Goal: Task Accomplishment & Management: Complete application form

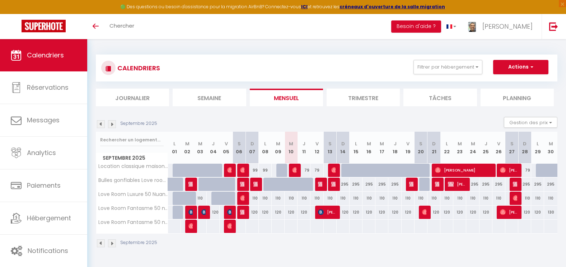
click at [112, 126] on img at bounding box center [112, 124] width 8 height 8
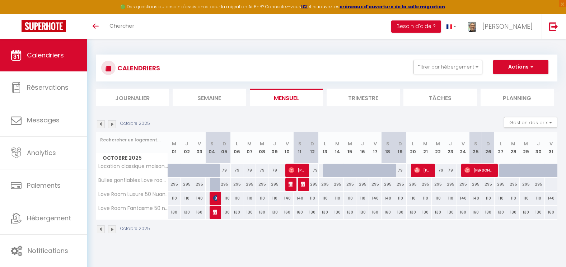
click at [215, 186] on div at bounding box center [216, 185] width 13 height 14
type input "295"
type input "[PERSON_NAME] 04 Octobre 2025"
type input "Dim 05 Octobre 2025"
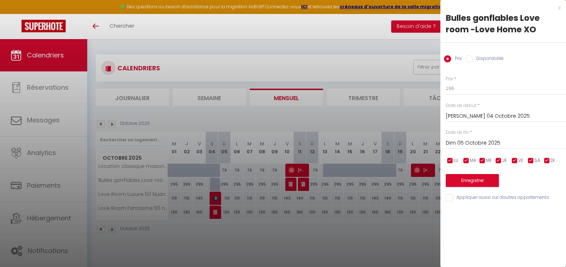
click at [488, 59] on label "Disponibilité" at bounding box center [488, 59] width 31 height 8
click at [473, 59] on input "Disponibilité" at bounding box center [469, 58] width 7 height 7
radio input "true"
radio input "false"
click at [461, 180] on button "Enregistrer" at bounding box center [472, 181] width 53 height 13
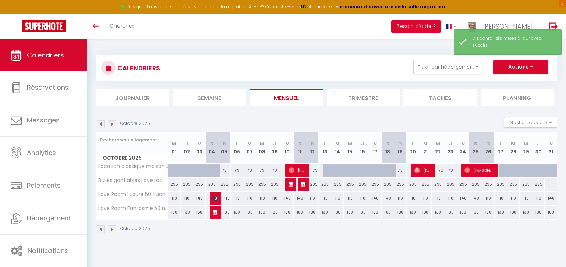
click at [211, 183] on div "295" at bounding box center [212, 184] width 13 height 13
select select "1"
type input "[PERSON_NAME] 04 Octobre 2025"
type input "Dim 05 Octobre 2025"
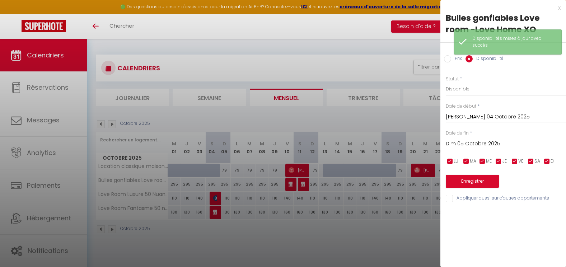
click at [560, 9] on div "x" at bounding box center [501, 8] width 120 height 9
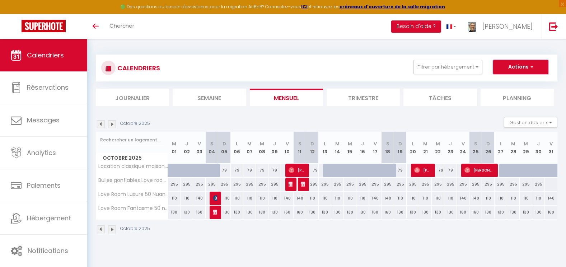
click at [517, 66] on button "Actions" at bounding box center [520, 67] width 55 height 14
click at [504, 86] on link "Nouvelle réservation" at bounding box center [513, 83] width 62 height 11
select select
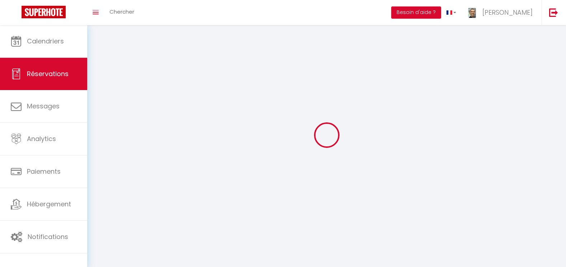
select select
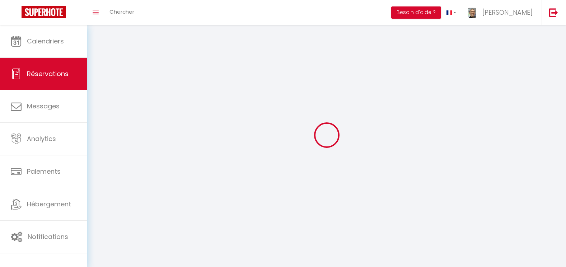
select select
checkbox input "false"
select select
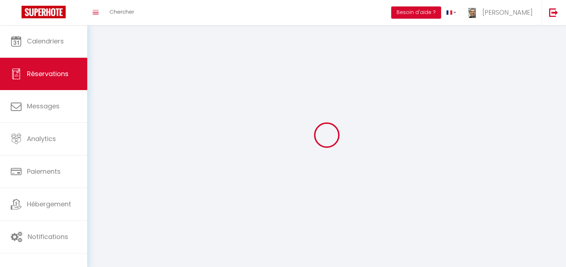
select select
checkbox input "false"
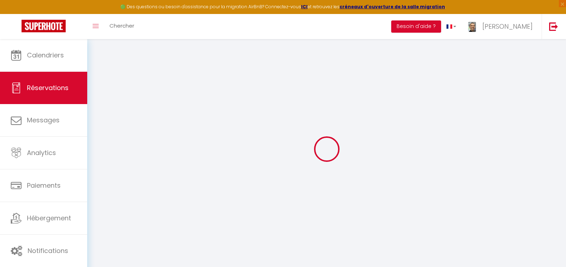
select select
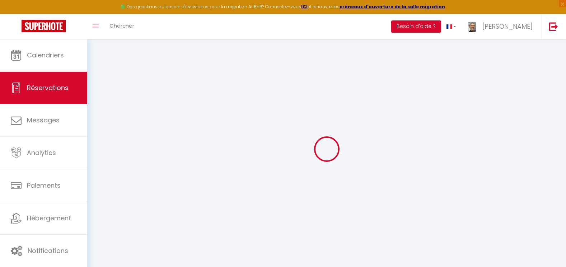
select select
checkbox input "false"
select select
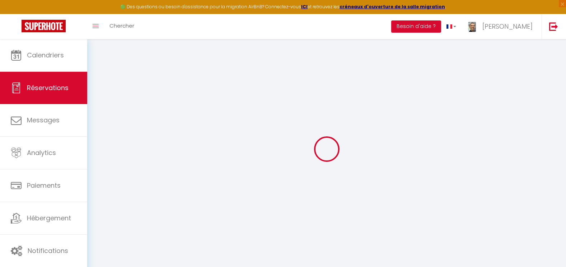
select select
checkbox input "false"
select select
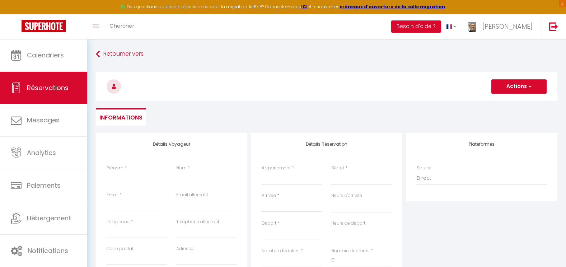
select select
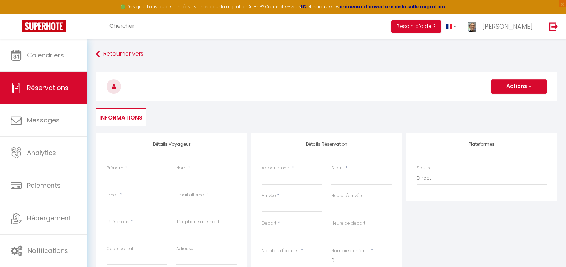
select select
checkbox input "false"
click at [116, 181] on input "Prénom" at bounding box center [137, 178] width 60 height 13
type input "l"
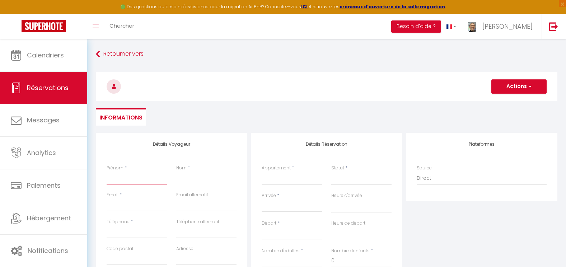
select select
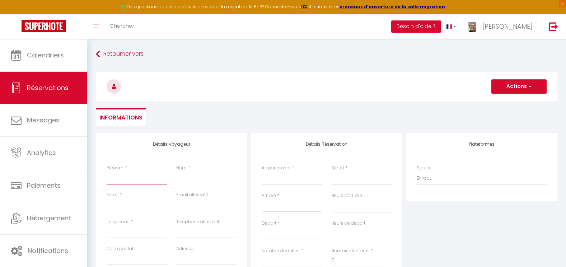
select select
checkbox input "false"
type input "lA"
select select
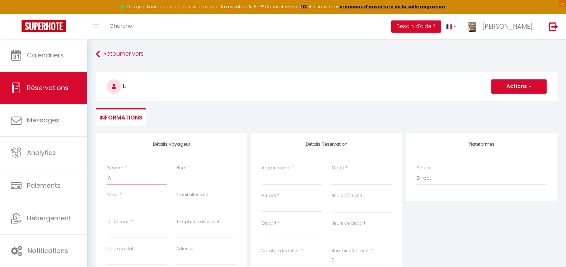
select select
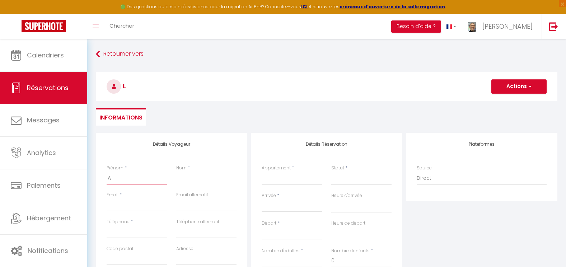
select select
checkbox input "false"
type input "[PERSON_NAME]"
select select
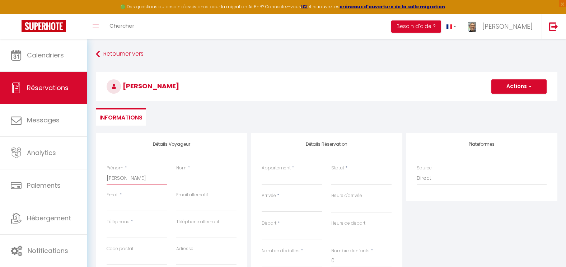
select select
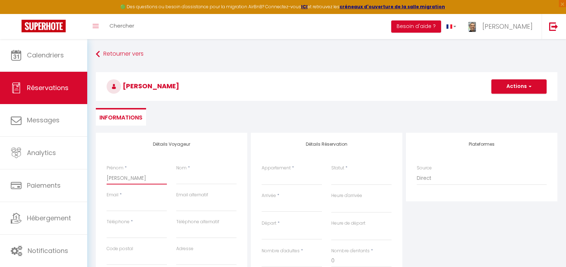
checkbox input "false"
type input "lAUR"
select select
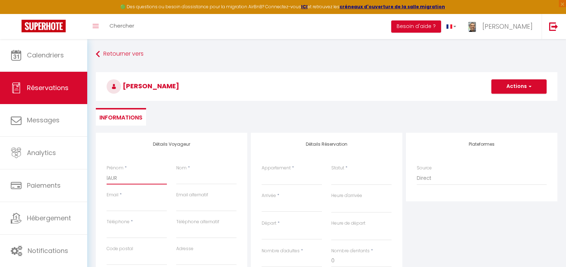
select select
checkbox input "false"
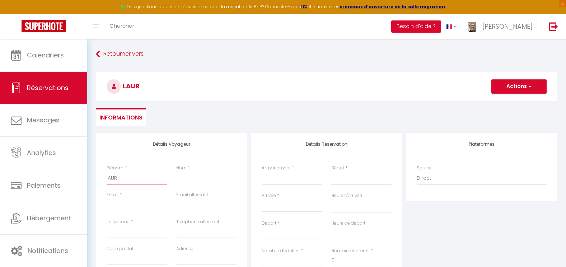
type input "[PERSON_NAME]"
select select
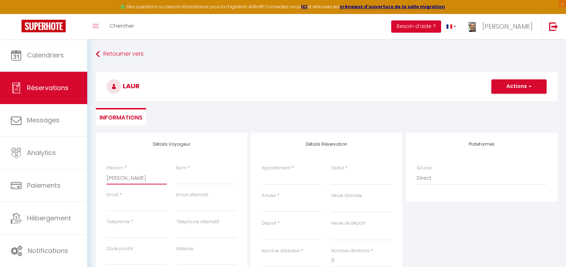
select select
checkbox input "false"
type input "[PERSON_NAME]"
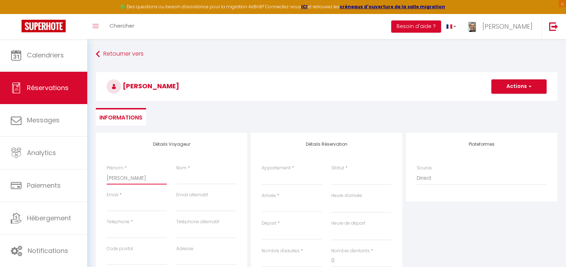
select select
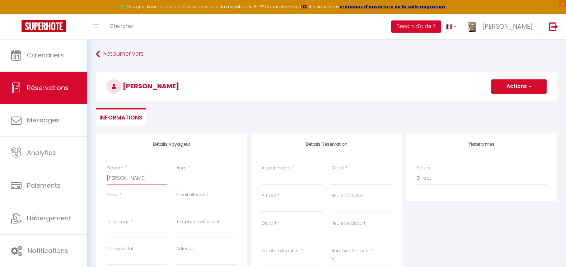
select select
checkbox input "false"
type input "[PERSON_NAME]"
select select
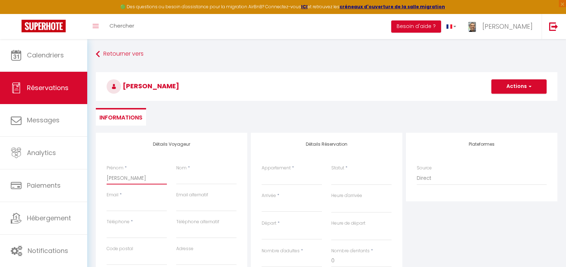
select select
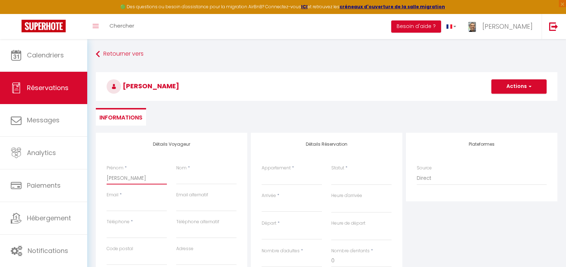
select select
checkbox input "false"
type input "lAUR"
select select
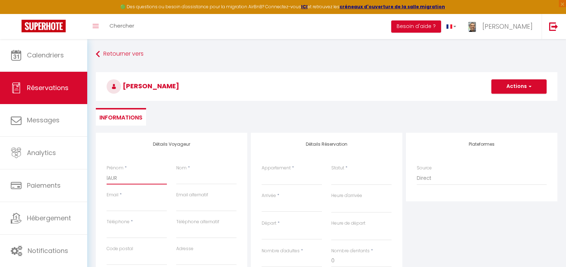
select select
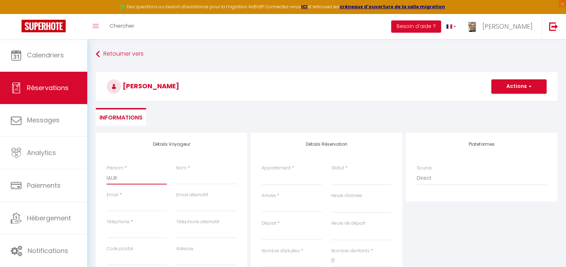
checkbox input "false"
type input "[PERSON_NAME]"
select select
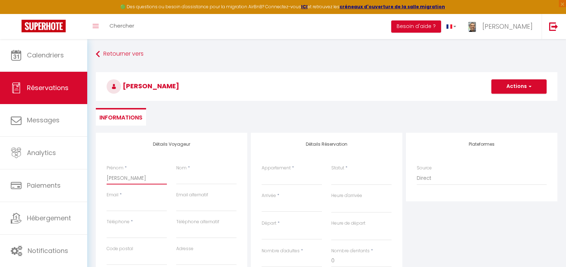
select select
checkbox input "false"
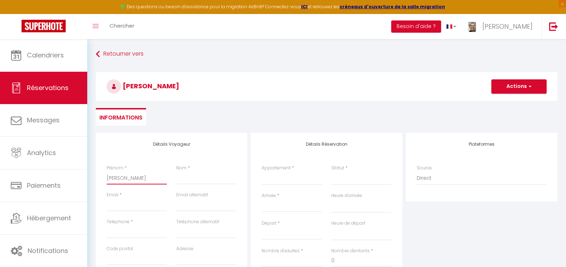
type input "lA"
select select
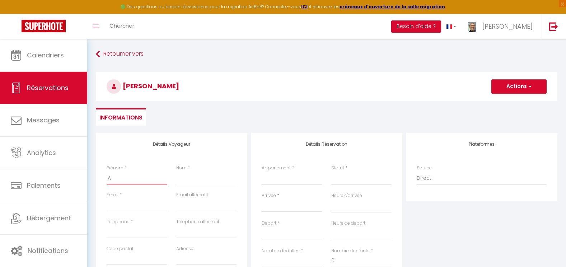
select select
checkbox input "false"
type input "l"
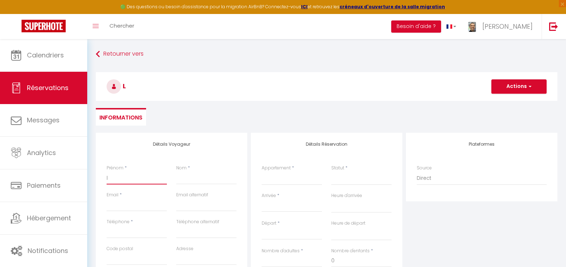
select select
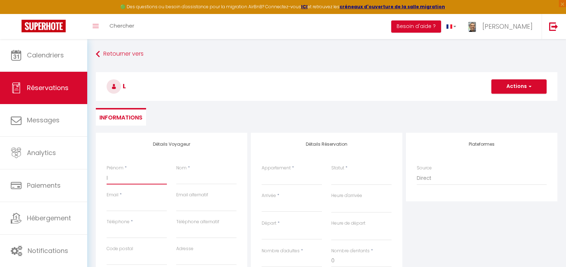
select select
checkbox input "false"
select select
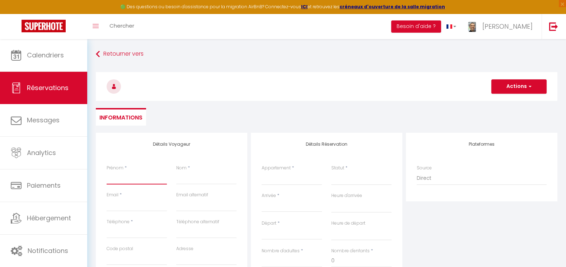
select select
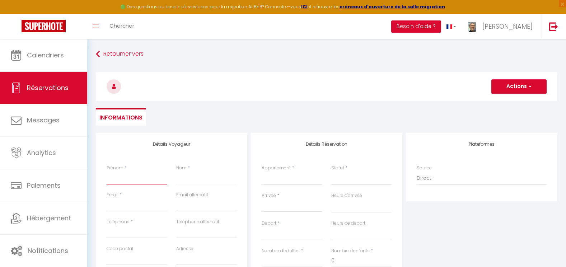
checkbox input "false"
type input "L"
select select
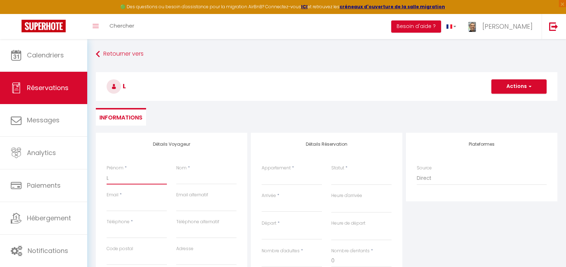
select select
checkbox input "false"
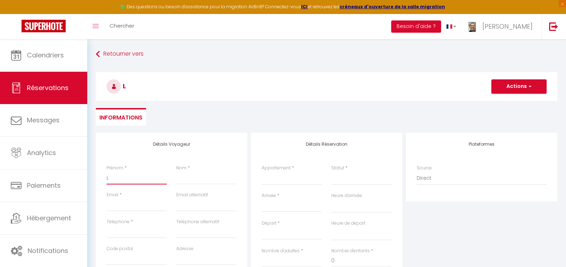
type input "La"
select select
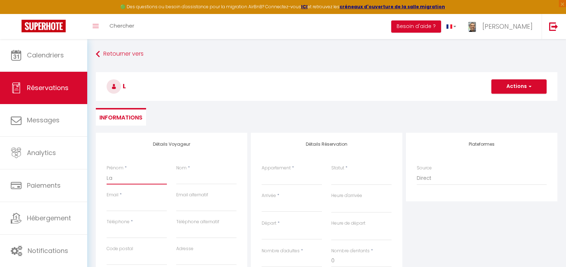
select select
checkbox input "false"
type input "Lau"
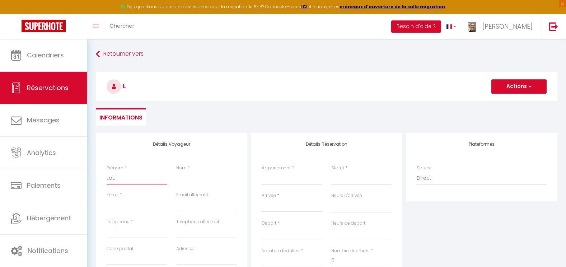
select select
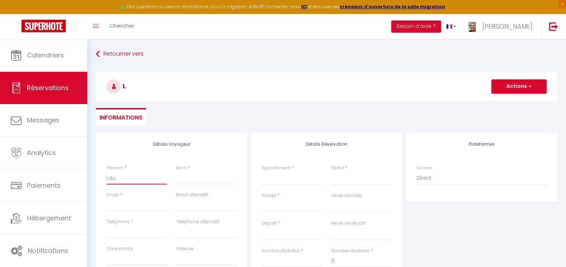
select select
checkbox input "false"
type input "Laur"
select select
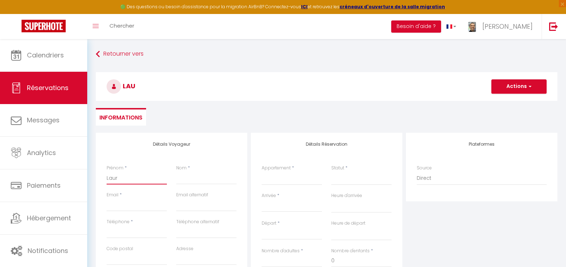
select select
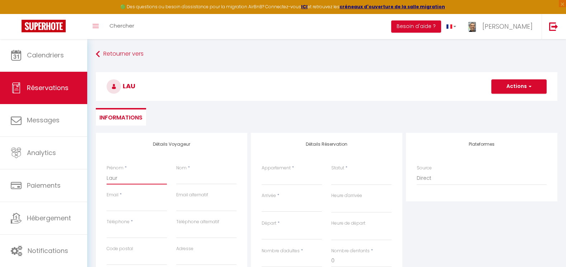
select select
checkbox input "false"
type input "[PERSON_NAME]"
select select
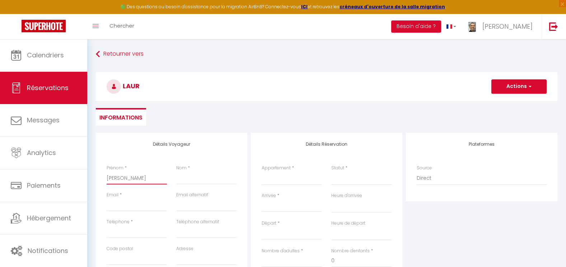
select select
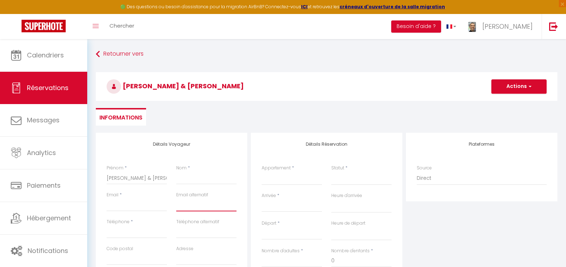
click at [203, 204] on input "email" at bounding box center [206, 205] width 60 height 13
click at [191, 183] on input "Nom" at bounding box center [206, 178] width 60 height 13
click at [140, 207] on input "Email client" at bounding box center [137, 205] width 60 height 13
click at [140, 207] on input "lauracouet4" at bounding box center [137, 205] width 60 height 13
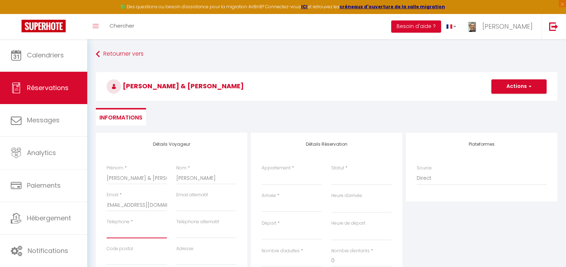
click at [141, 234] on input "Téléphone" at bounding box center [137, 231] width 60 height 13
click at [130, 257] on input "Code postal" at bounding box center [137, 258] width 60 height 13
click at [178, 256] on input "Adresse" at bounding box center [206, 258] width 60 height 13
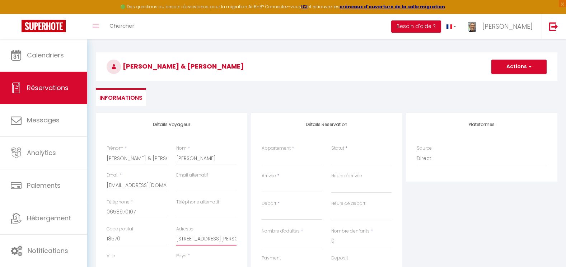
scroll to position [27, 0]
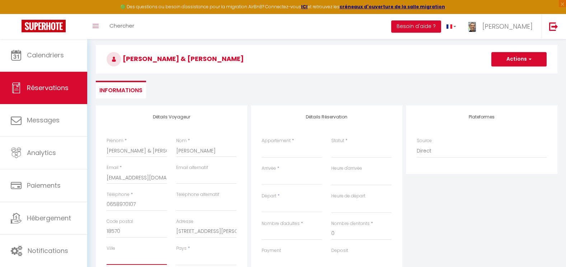
click at [140, 259] on input "Ville" at bounding box center [137, 258] width 60 height 13
click at [150, 261] on input "MORTHOMIERS" at bounding box center [137, 258] width 60 height 13
click at [166, 222] on div "Code postal 18570" at bounding box center [137, 228] width 60 height 20
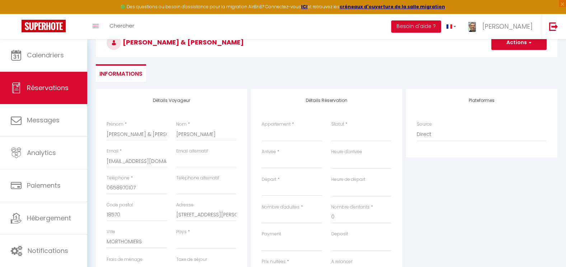
scroll to position [44, 0]
click at [186, 240] on select "[GEOGRAPHIC_DATA] [GEOGRAPHIC_DATA] [GEOGRAPHIC_DATA] [GEOGRAPHIC_DATA] [GEOGRA…" at bounding box center [206, 242] width 60 height 14
click at [189, 239] on select "[GEOGRAPHIC_DATA] [GEOGRAPHIC_DATA] [GEOGRAPHIC_DATA] [GEOGRAPHIC_DATA] [GEOGRA…" at bounding box center [206, 242] width 60 height 14
click at [176, 235] on select "[GEOGRAPHIC_DATA] [GEOGRAPHIC_DATA] [GEOGRAPHIC_DATA] [GEOGRAPHIC_DATA] [GEOGRA…" at bounding box center [206, 242] width 60 height 14
click at [261, 129] on div "Appartement * Location classique maison l'été · ☀︎ Maison au calme - 5min de Co…" at bounding box center [292, 135] width 70 height 28
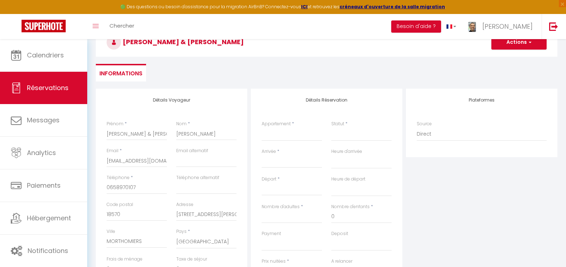
click at [261, 131] on div "Appartement * Location classique maison l'été · ☀︎ Maison au calme - 5min de Co…" at bounding box center [292, 135] width 70 height 28
click at [289, 132] on select "Location classique maison l'été · ☀︎ Maison au calme - 5min de Cognac - 1/8 per…" at bounding box center [292, 134] width 60 height 14
click at [262, 127] on select "Location classique maison l'été · ☀︎ Maison au calme - 5min de Cognac - 1/8 per…" at bounding box center [292, 134] width 60 height 14
click at [338, 136] on select "Confirmé Non Confirmé [PERSON_NAME] par le voyageur No Show Request" at bounding box center [361, 134] width 60 height 14
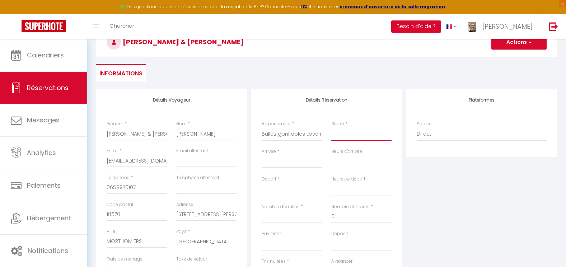
click at [340, 134] on select "Confirmé Non Confirmé [PERSON_NAME] par le voyageur No Show Request" at bounding box center [361, 134] width 60 height 14
click at [331, 127] on select "Confirmé Non Confirmé [PERSON_NAME] par le voyageur No Show Request" at bounding box center [361, 134] width 60 height 14
click at [284, 156] on div "< [DATE] > Dim Lun Mar Mer Jeu Ven Sam 1 2 3 4 5 6 7 8 9 10 11 12 13 14 15 16 1…" at bounding box center [292, 161] width 60 height 13
click at [281, 160] on input "Arrivée" at bounding box center [292, 162] width 60 height 9
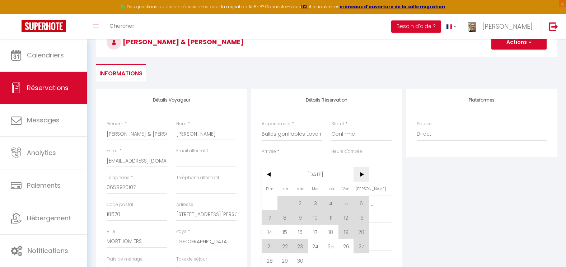
click at [362, 175] on span ">" at bounding box center [361, 174] width 15 height 14
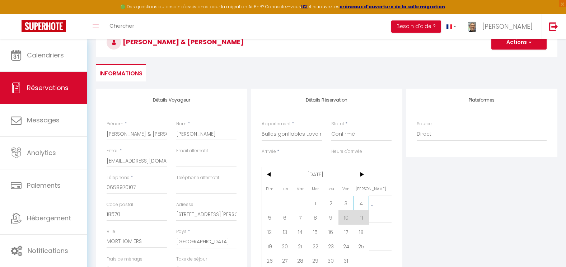
click at [364, 204] on span "4" at bounding box center [361, 203] width 15 height 14
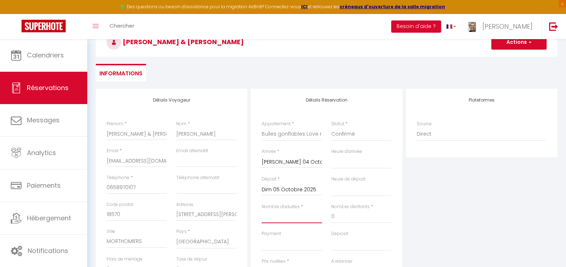
click at [267, 214] on input "Nombre d'adultes" at bounding box center [292, 216] width 60 height 13
click at [281, 244] on select "OK KO" at bounding box center [292, 244] width 60 height 14
click at [262, 237] on select "OK KO" at bounding box center [292, 244] width 60 height 14
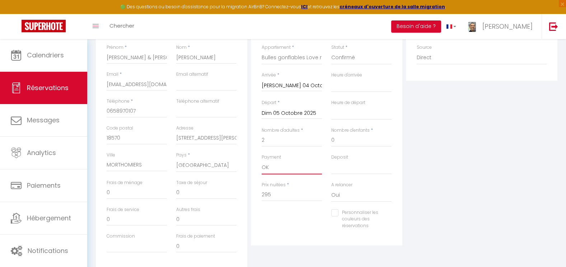
scroll to position [122, 0]
click at [277, 196] on input "295" at bounding box center [292, 193] width 60 height 13
click at [337, 212] on input "Personnaliser les couleurs des réservations" at bounding box center [356, 211] width 51 height 7
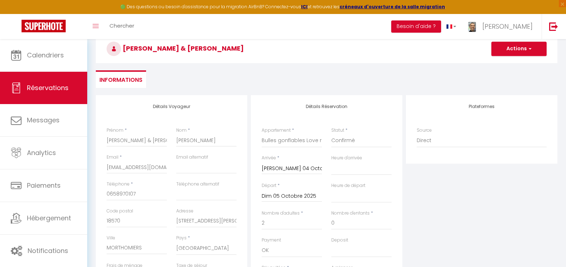
scroll to position [37, 0]
click at [520, 51] on button "Actions" at bounding box center [519, 49] width 55 height 14
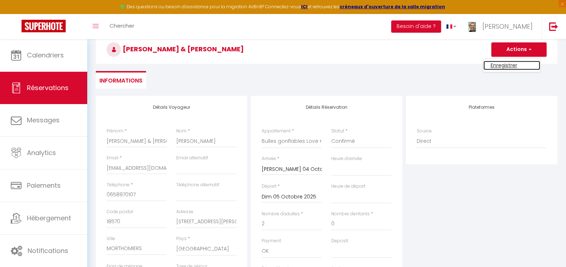
click at [507, 65] on link "Enregistrer" at bounding box center [512, 65] width 57 height 9
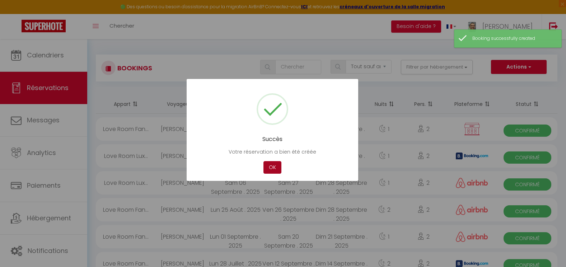
click at [274, 169] on button "OK" at bounding box center [273, 167] width 18 height 13
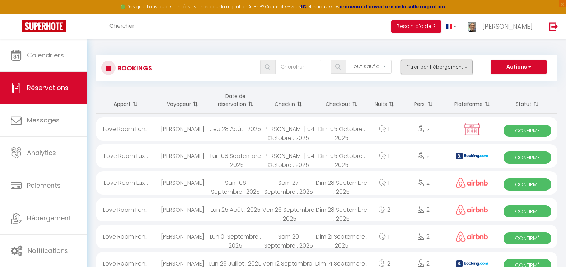
click at [419, 69] on button "Filtrer par hébergement" at bounding box center [437, 67] width 72 height 14
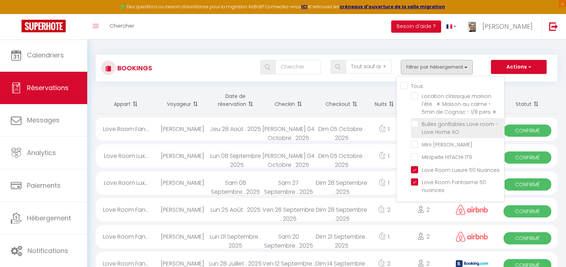
click at [414, 121] on input "Bulles gonflables Love room -Love Home XO" at bounding box center [457, 123] width 93 height 7
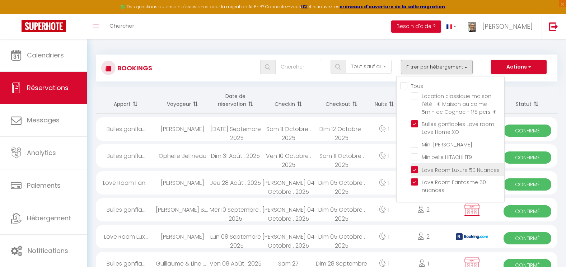
click at [416, 171] on input "Love Room Luxure 50 Nuances" at bounding box center [457, 169] width 93 height 7
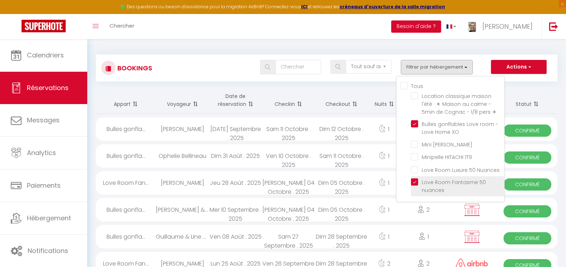
click at [414, 183] on input "Love Room Fantasme 50 nuances" at bounding box center [457, 181] width 93 height 7
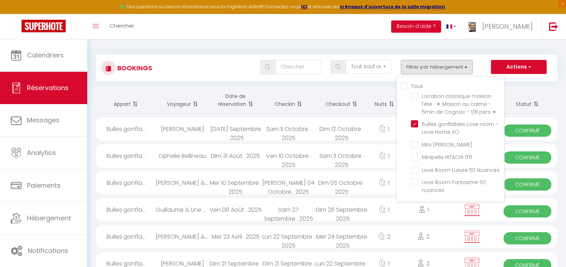
click at [313, 193] on div "[PERSON_NAME] 04 Octobre . 2025" at bounding box center [288, 182] width 53 height 23
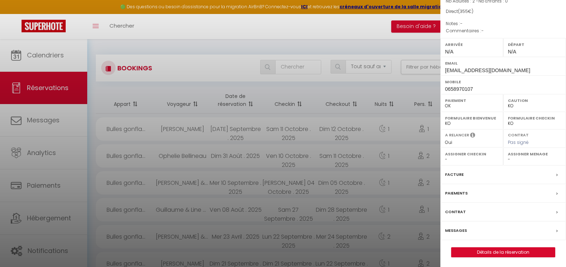
scroll to position [98, 0]
click at [470, 249] on link "Détails de la réservation" at bounding box center [503, 251] width 103 height 9
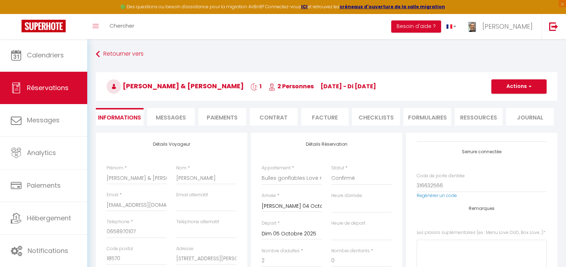
scroll to position [51, 0]
click at [426, 245] on Love\ at bounding box center [482, 260] width 130 height 43
click at [525, 84] on button "Actions" at bounding box center [519, 86] width 55 height 14
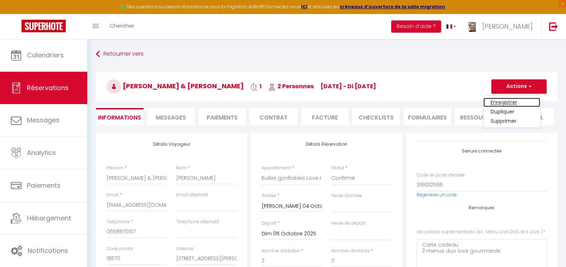
click at [509, 102] on link "Enregistrer" at bounding box center [512, 102] width 57 height 9
